Goal: Information Seeking & Learning: Compare options

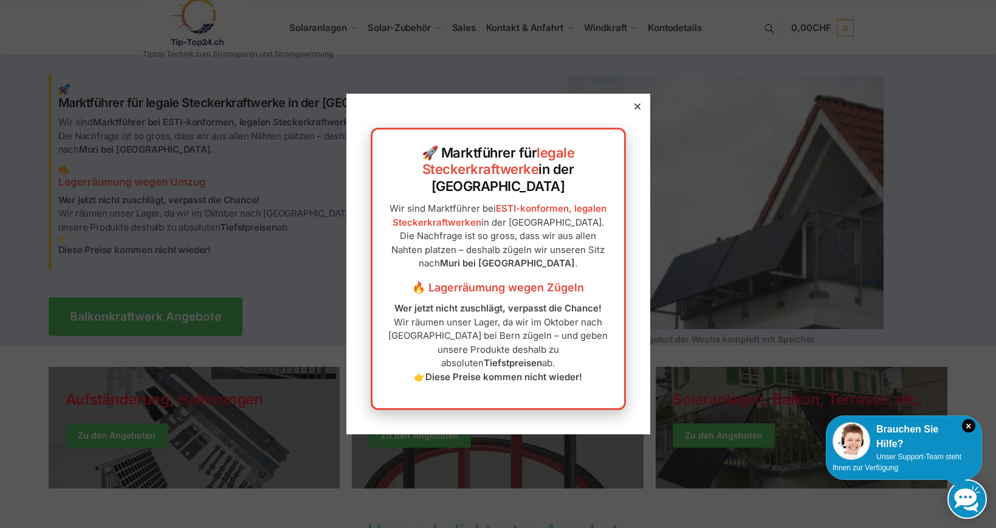
click at [639, 109] on icon at bounding box center [637, 106] width 6 height 6
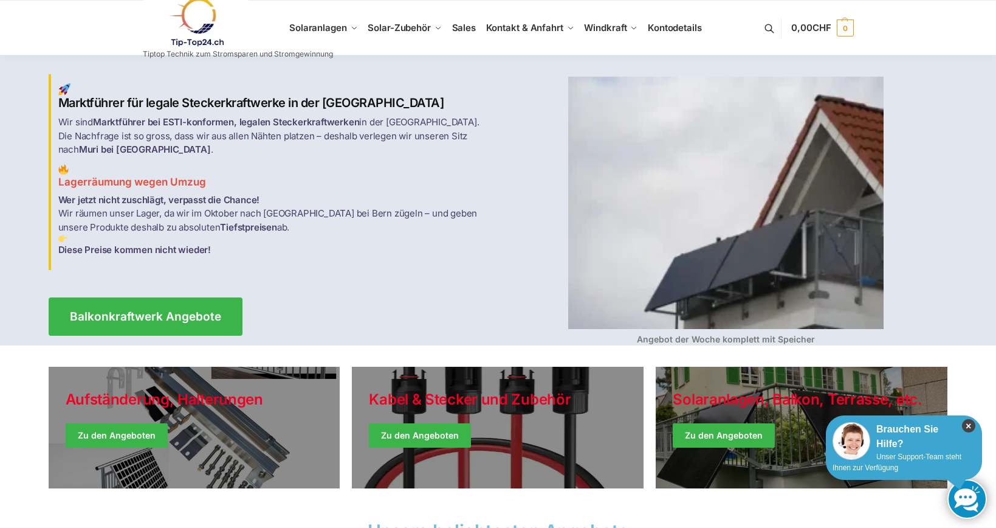
click at [971, 425] on icon "×" at bounding box center [968, 425] width 13 height 13
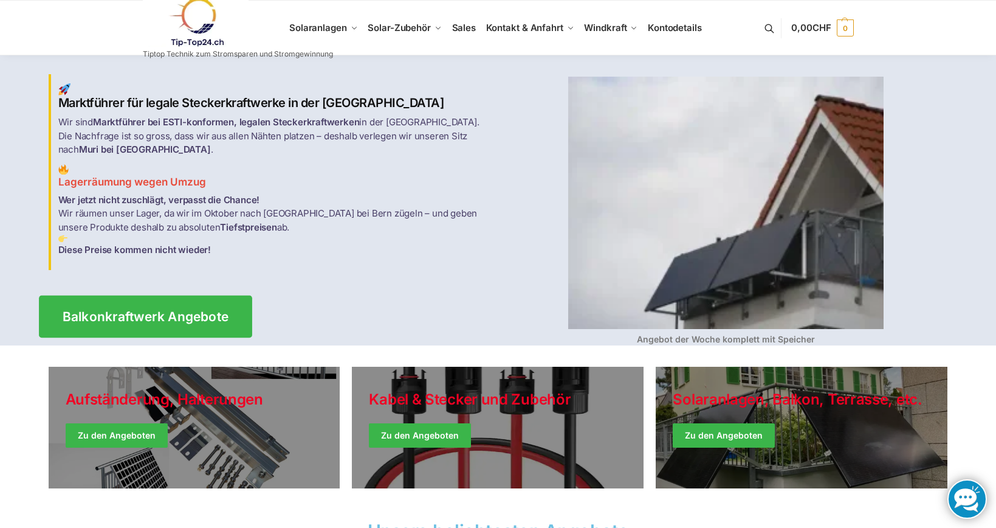
click at [125, 310] on span "Balkonkraftwerk Angebote" at bounding box center [145, 316] width 167 height 13
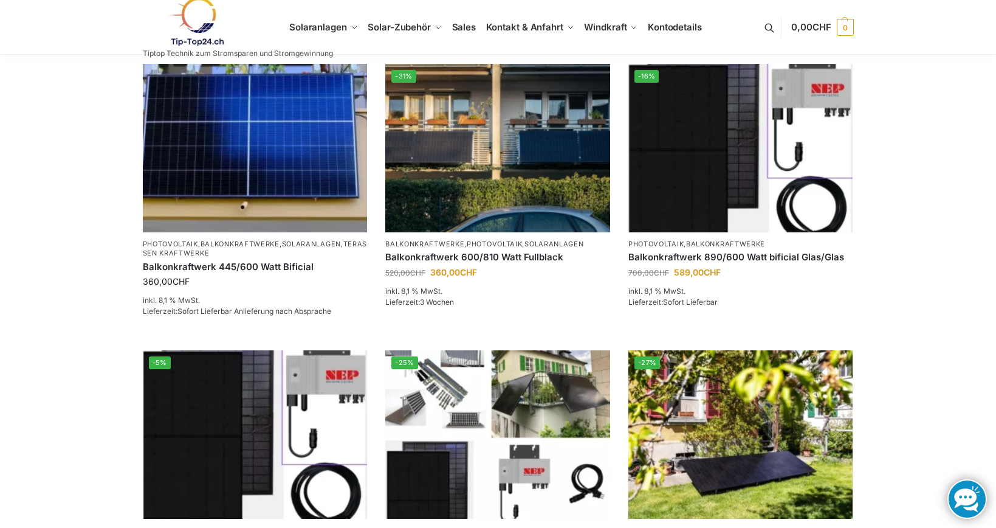
scroll to position [206, 0]
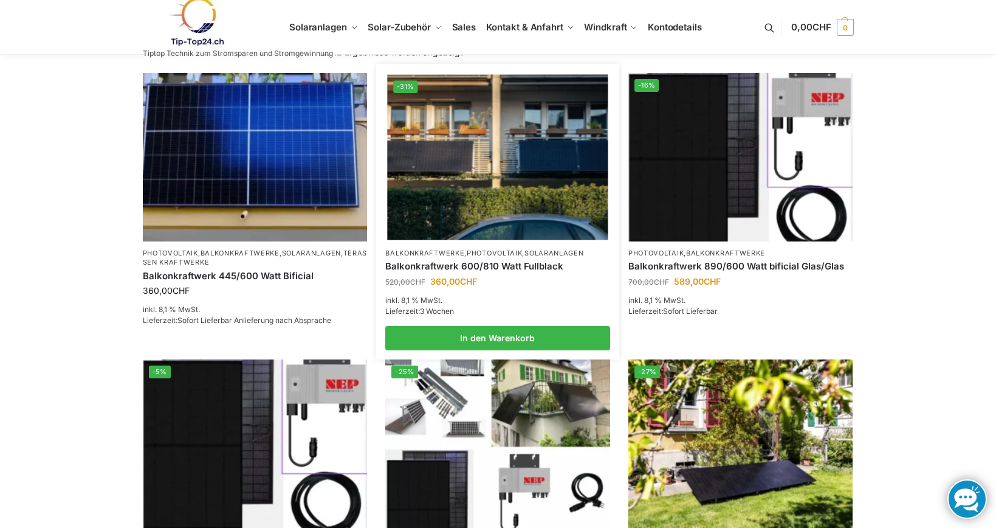
click at [527, 157] on img at bounding box center [497, 156] width 221 height 165
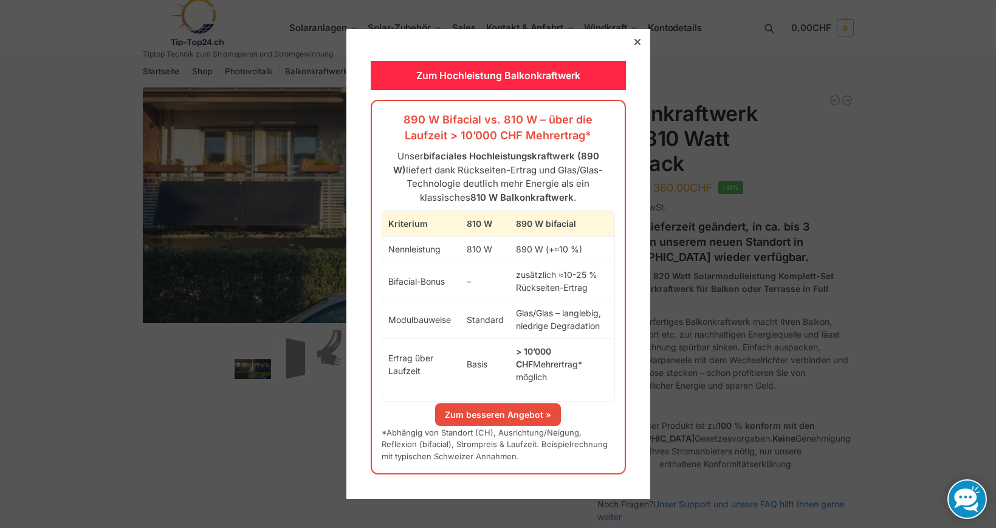
click at [480, 409] on link "Zum besseren Angebot »" at bounding box center [498, 414] width 126 height 22
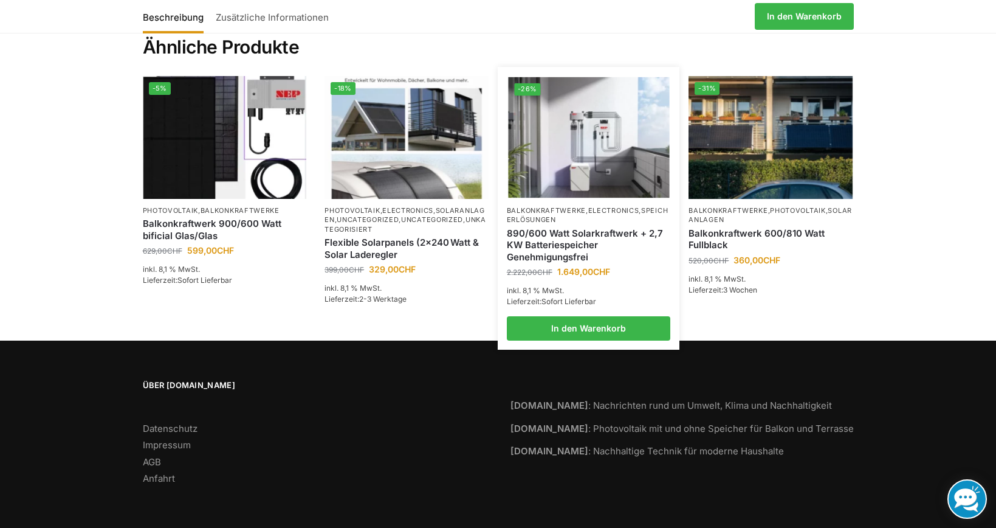
scroll to position [2998, 0]
click at [630, 145] on img at bounding box center [588, 137] width 161 height 121
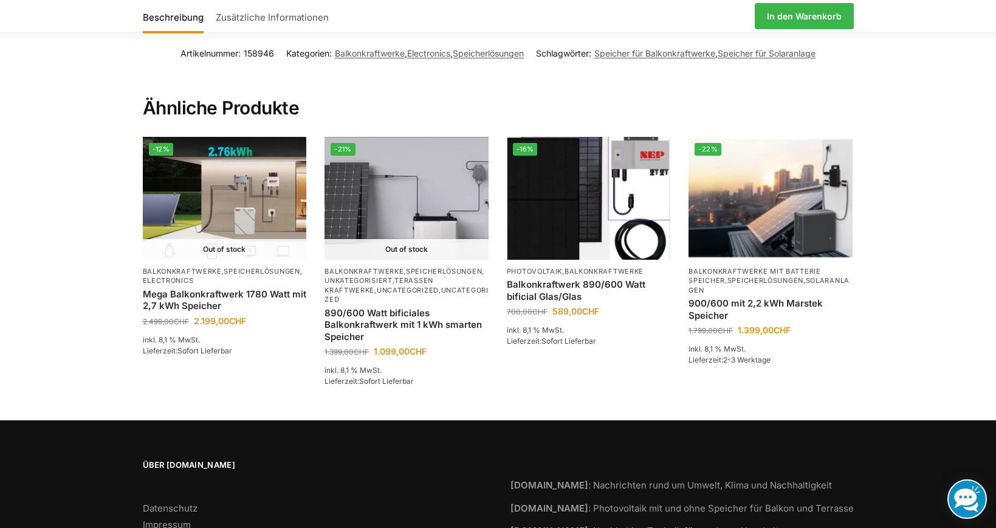
scroll to position [2632, 0]
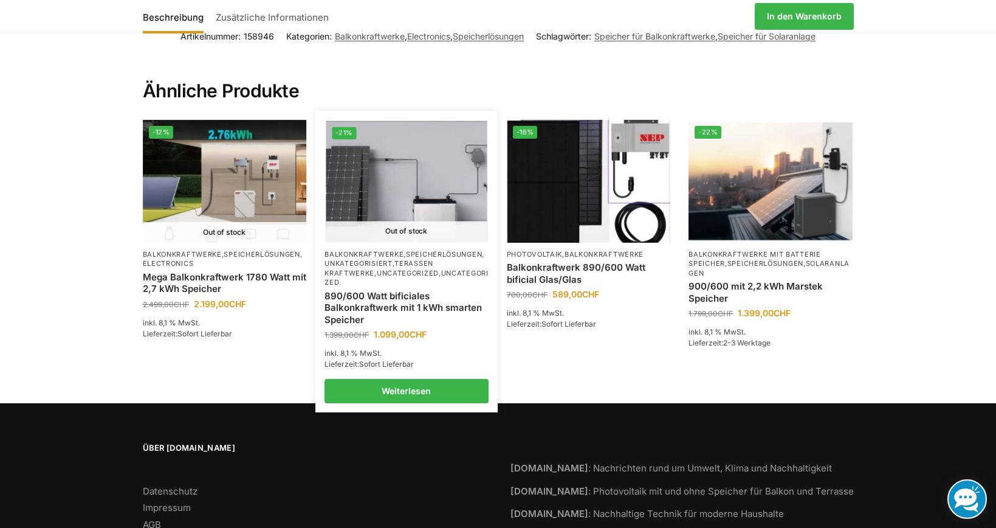
click at [391, 178] on img at bounding box center [406, 181] width 161 height 121
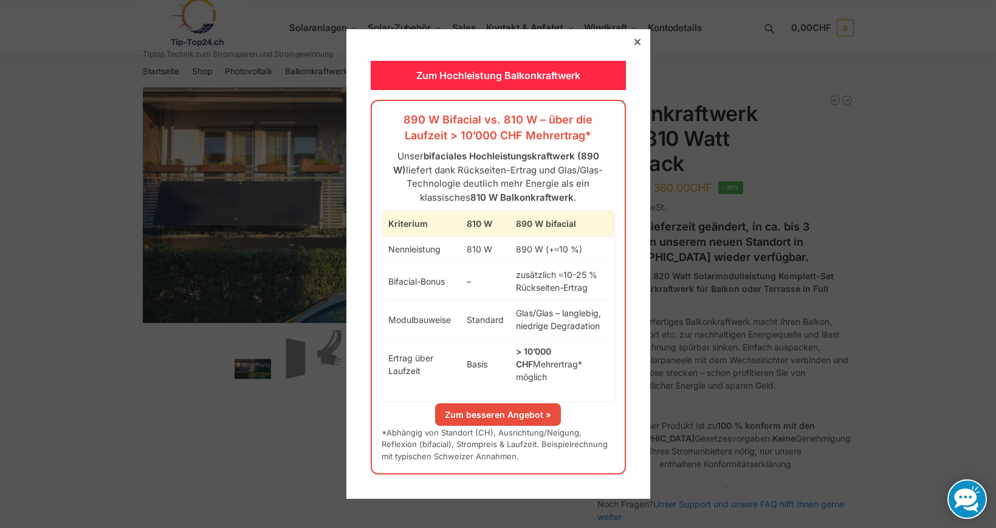
click at [635, 45] on icon at bounding box center [637, 42] width 6 height 6
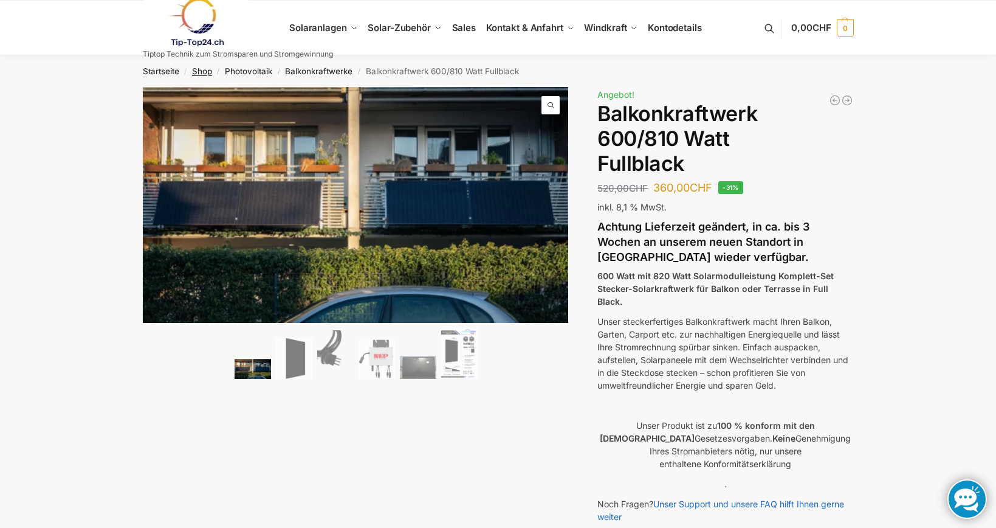
click at [201, 71] on link "Shop" at bounding box center [202, 71] width 20 height 10
